Goal: Task Accomplishment & Management: Manage account settings

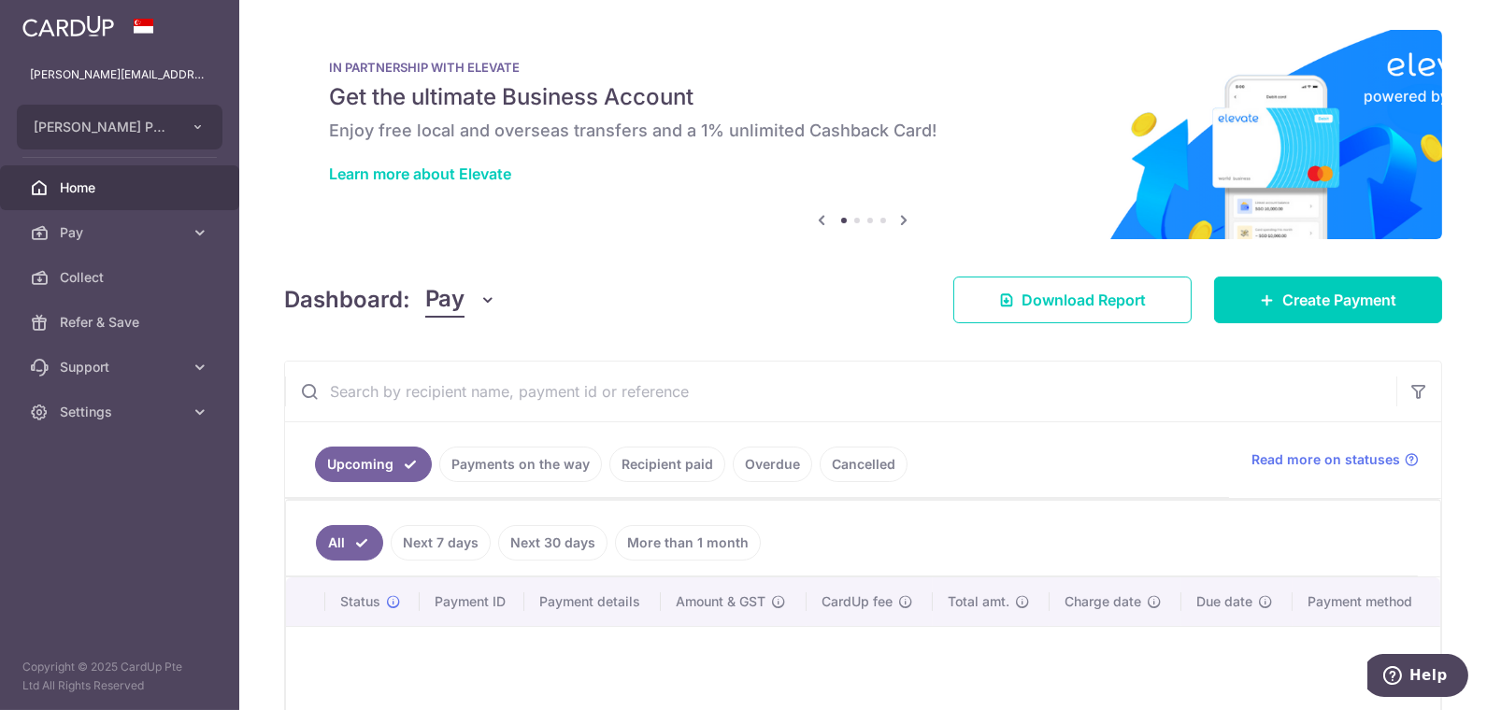
click at [664, 458] on link "Recipient paid" at bounding box center [667, 465] width 116 height 36
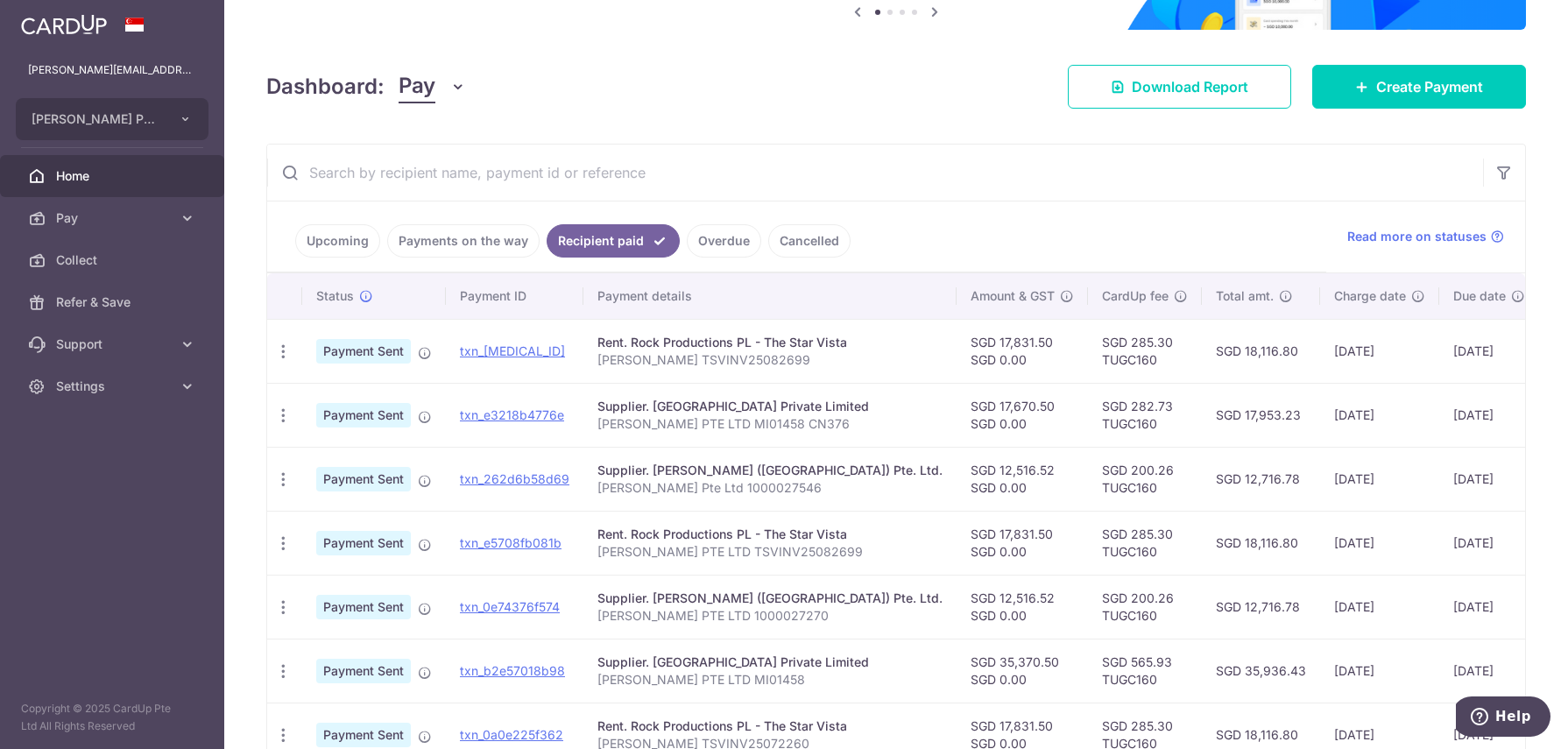
scroll to position [194, 0]
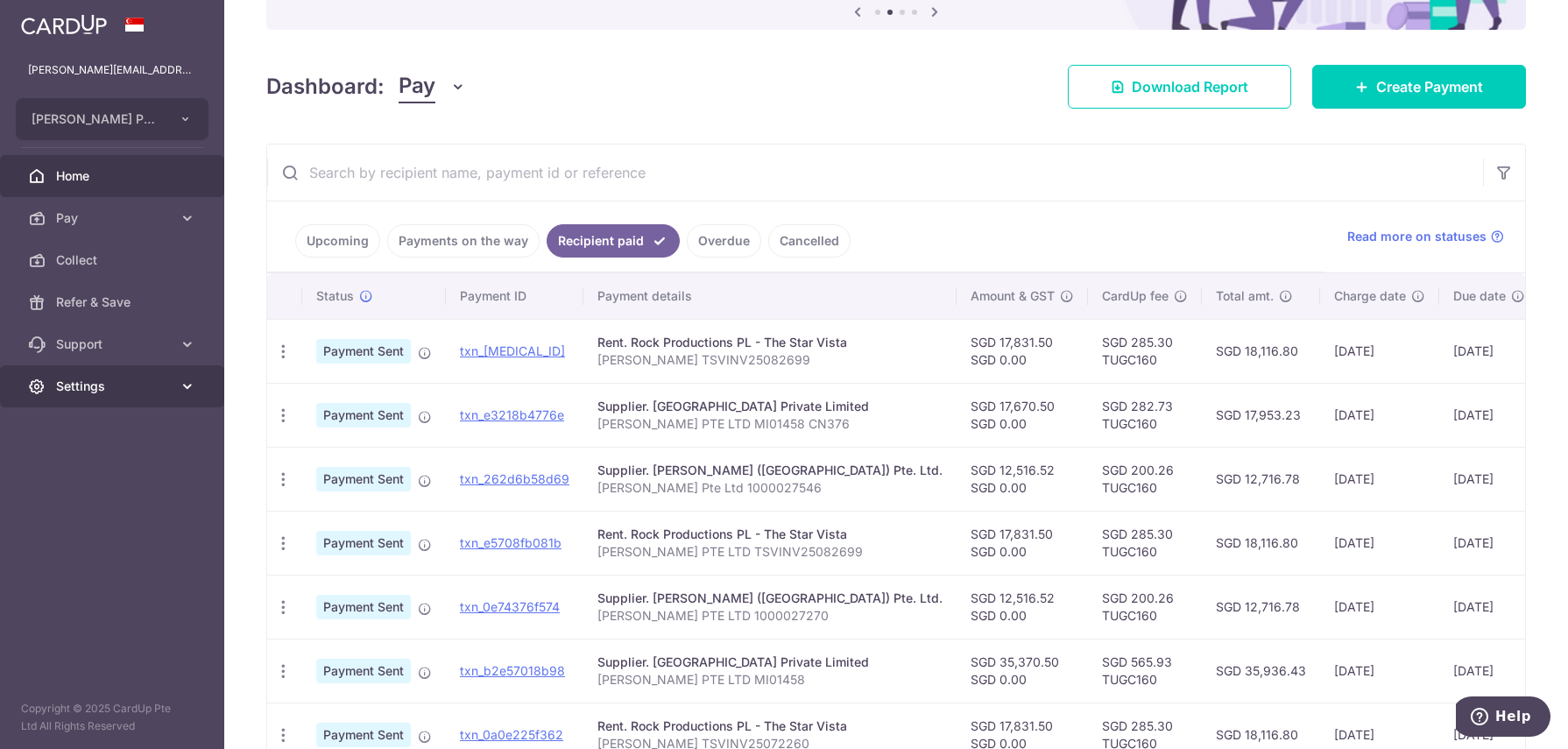
click at [79, 396] on link "Settings" at bounding box center [112, 386] width 224 height 42
click at [82, 475] on span "Logout" at bounding box center [113, 471] width 115 height 18
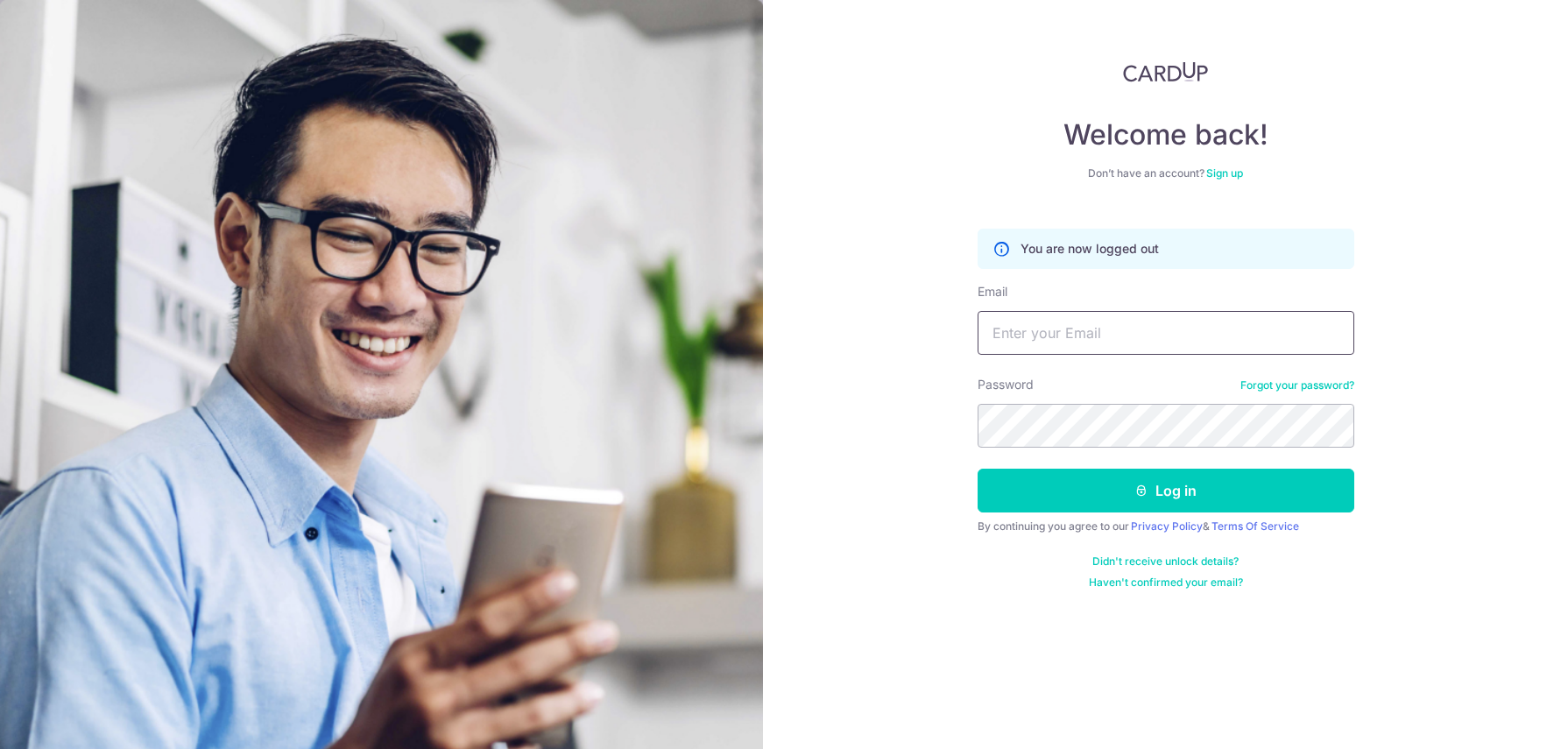
drag, startPoint x: 1197, startPoint y: 324, endPoint x: 1223, endPoint y: 327, distance: 26.2
click at [1197, 324] on input "Email" at bounding box center [1166, 333] width 377 height 44
paste input "[EMAIL_ADDRESS][DOMAIN_NAME]"
type input "[EMAIL_ADDRESS][DOMAIN_NAME]"
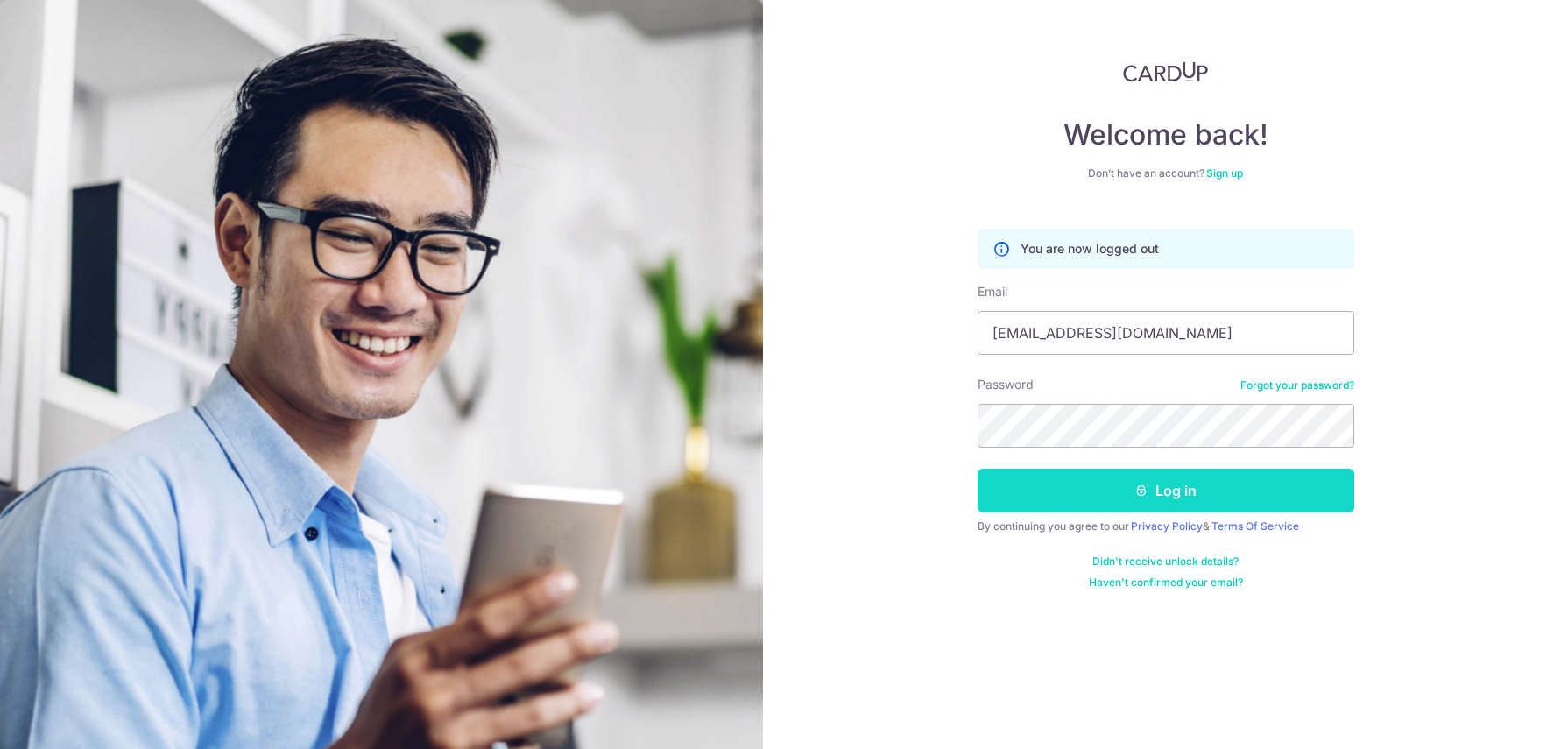
drag, startPoint x: 1138, startPoint y: 488, endPoint x: 1159, endPoint y: 483, distance: 21.6
click at [1157, 484] on button "Log in" at bounding box center [1166, 490] width 377 height 44
